Goal: Navigation & Orientation: Find specific page/section

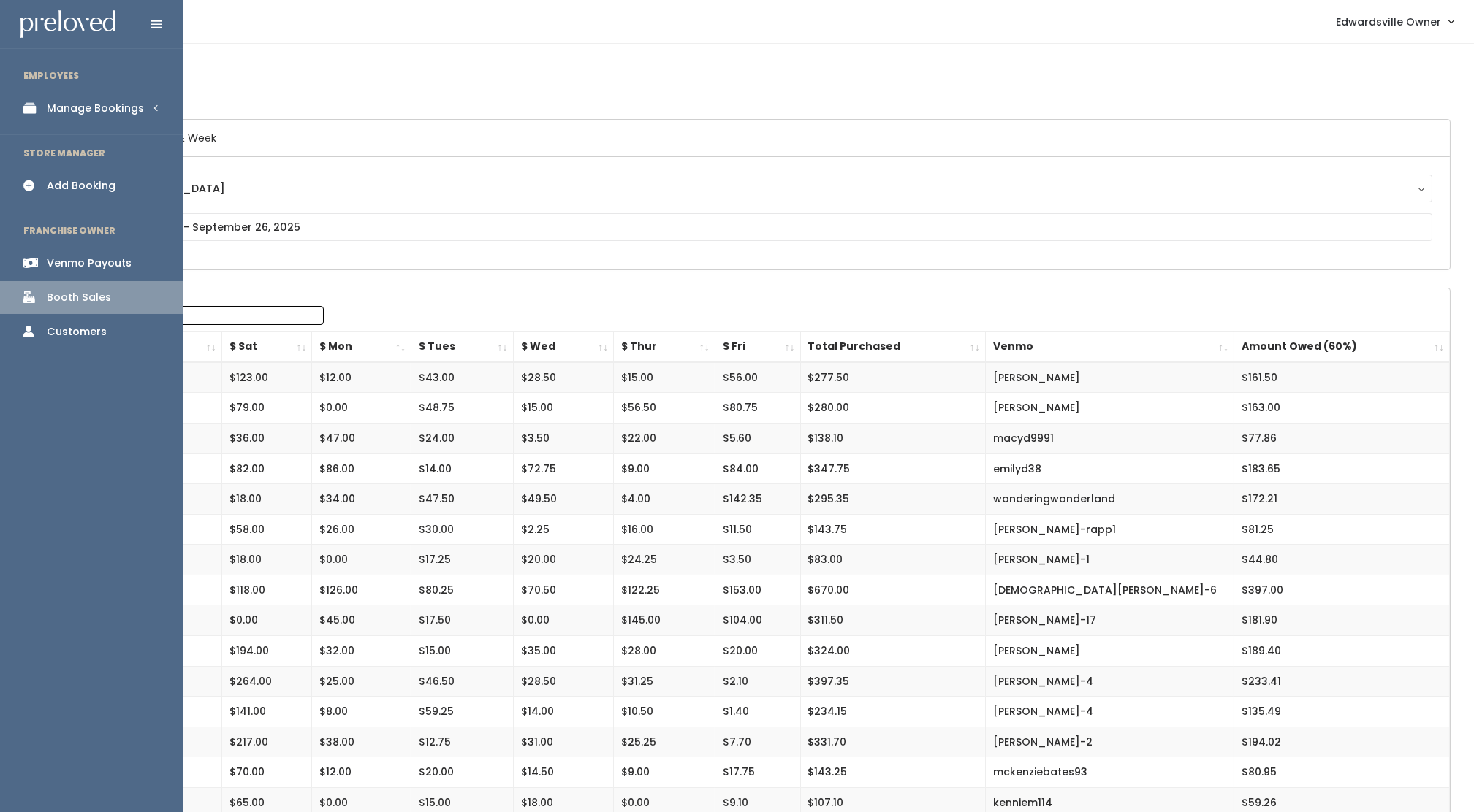
click at [30, 261] on icon at bounding box center [34, 263] width 20 height 12
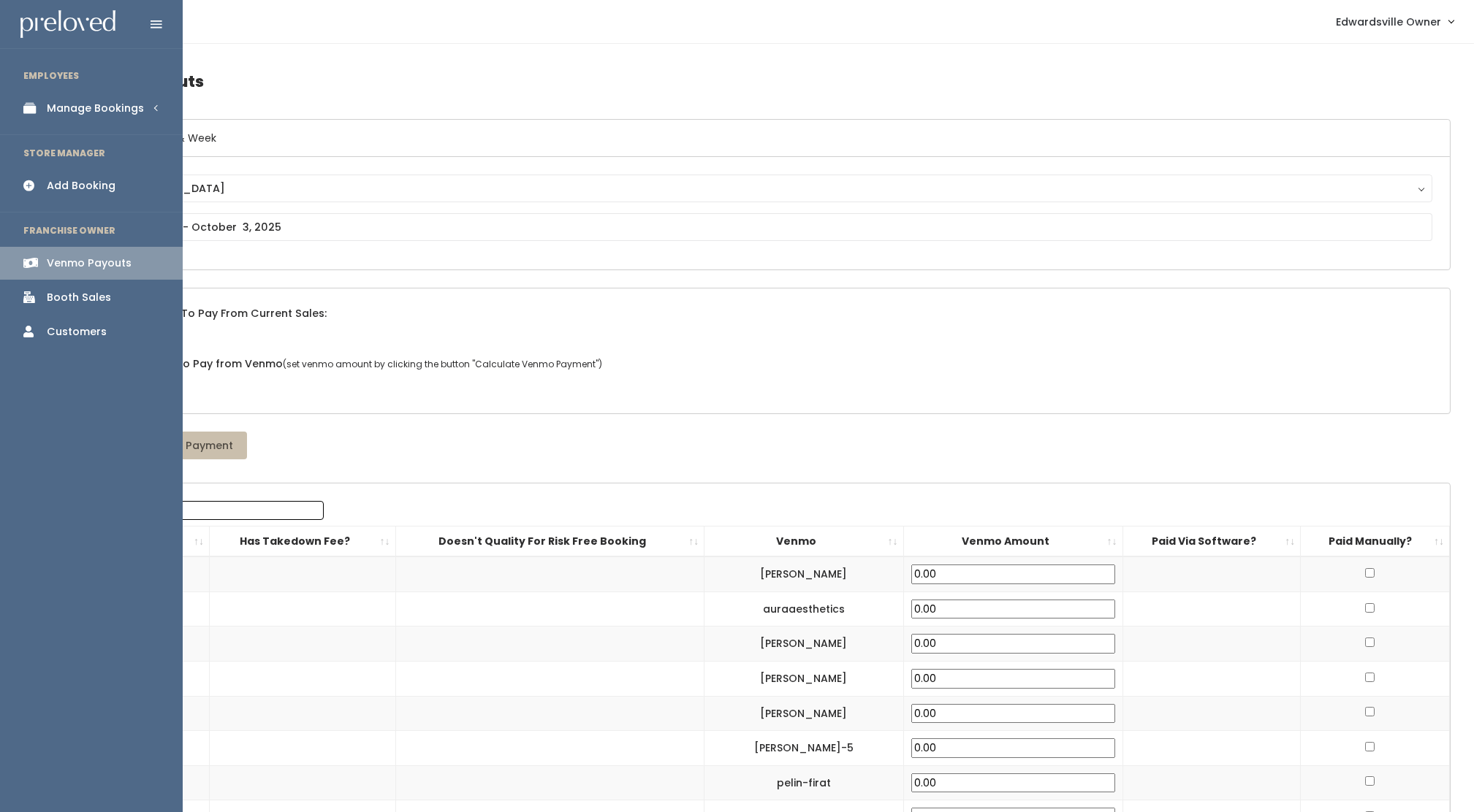
click at [73, 306] on link "Booth Sales" at bounding box center [91, 297] width 183 height 33
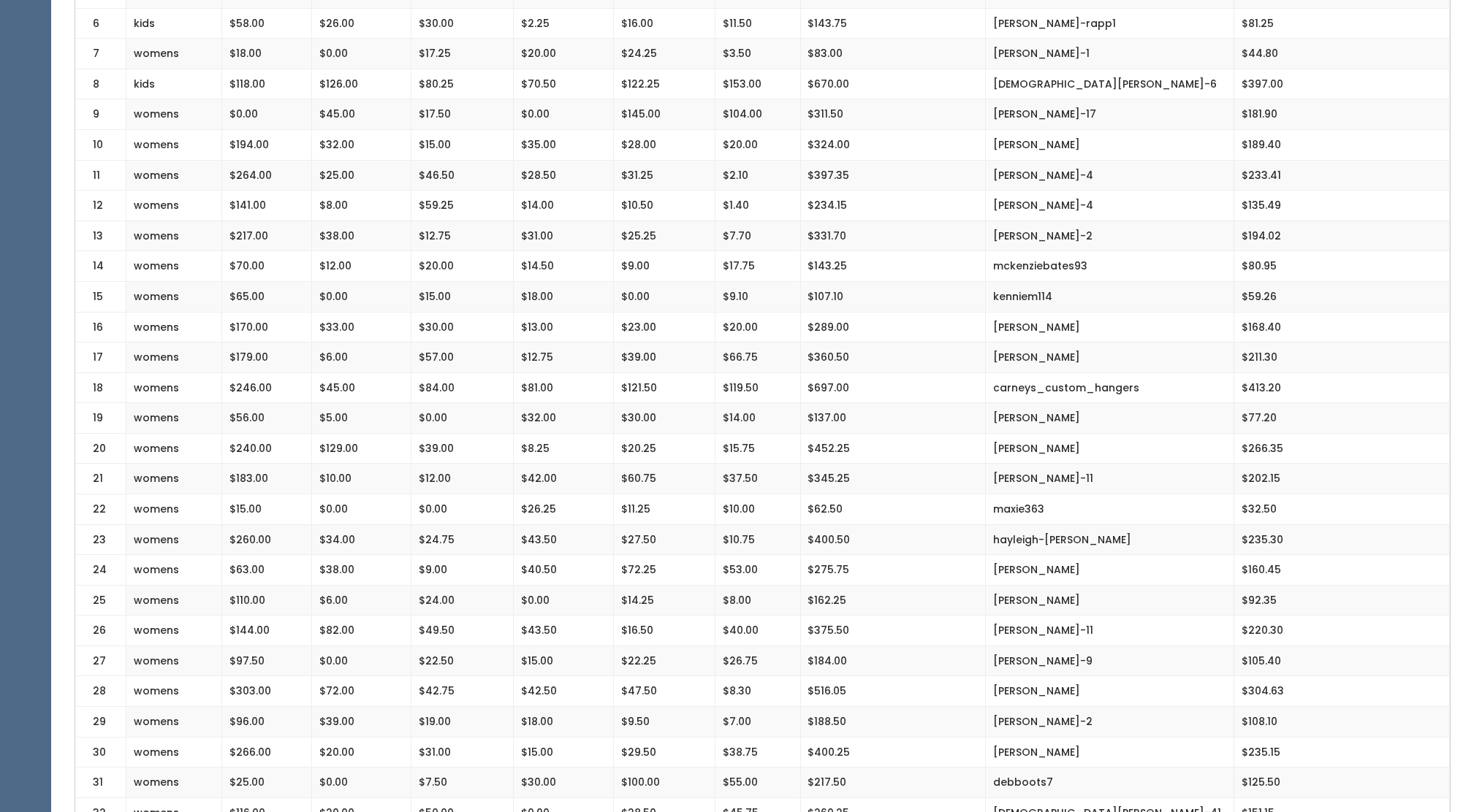
scroll to position [545, 0]
